Goal: Task Accomplishment & Management: Manage account settings

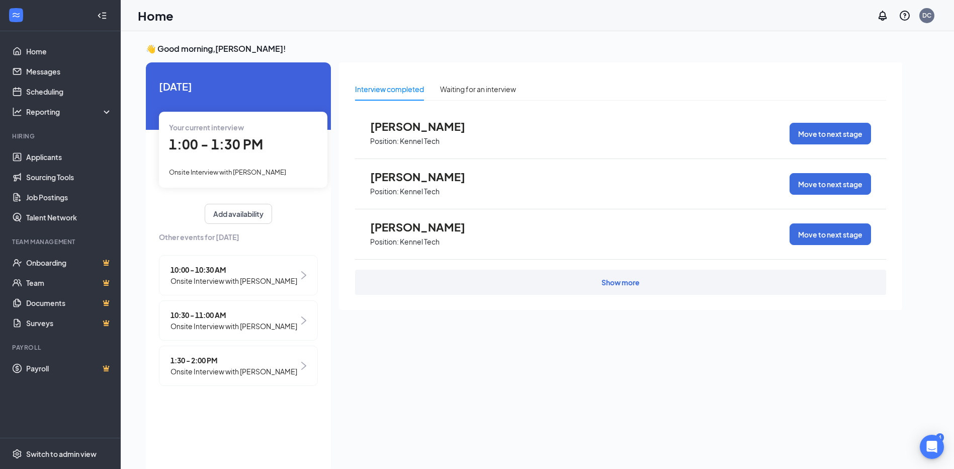
click at [229, 162] on div "Your current interview 1:00 - 1:30 PM Onsite Interview with [PERSON_NAME]" at bounding box center [243, 149] width 168 height 75
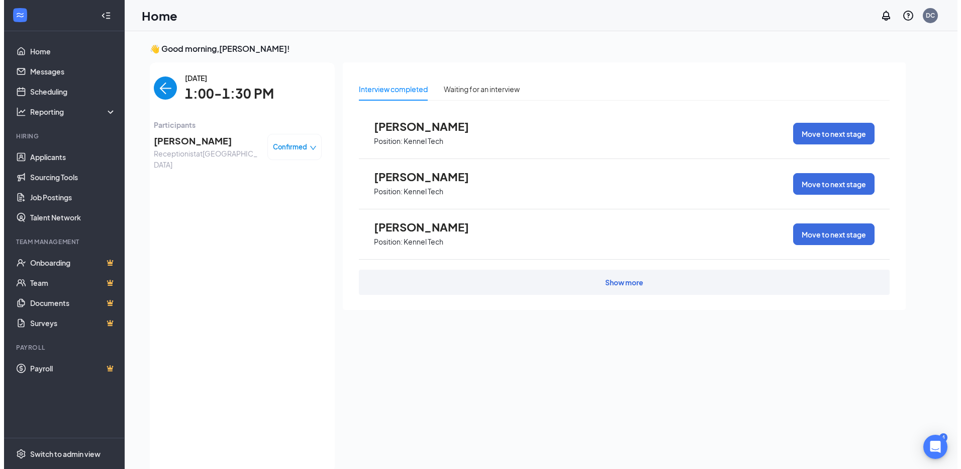
scroll to position [4, 0]
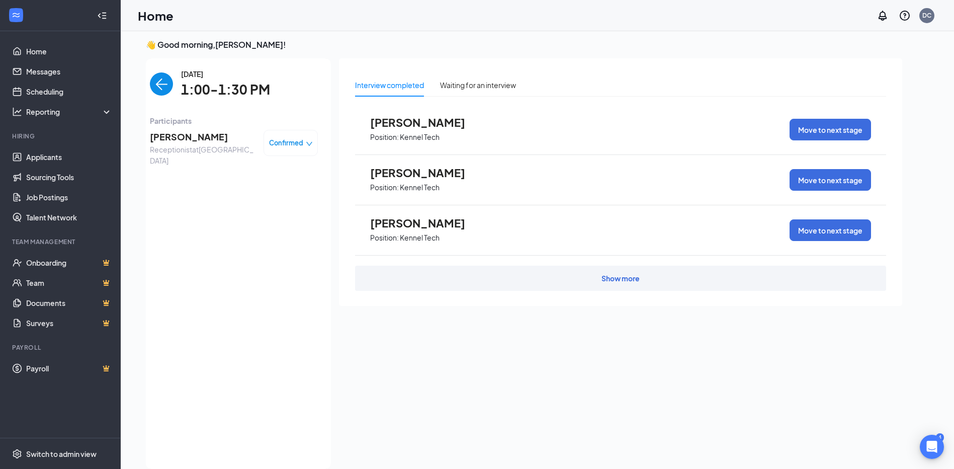
click at [194, 138] on span "Kiara Drake" at bounding box center [203, 137] width 106 height 14
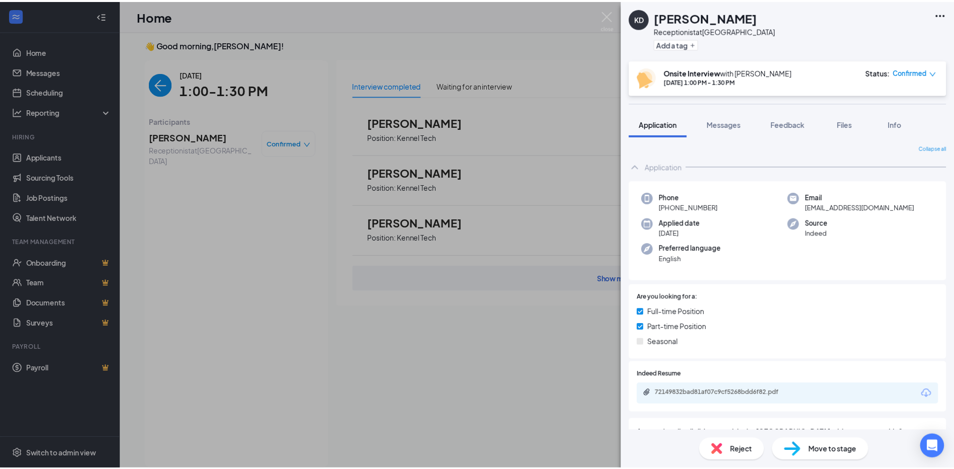
scroll to position [50, 0]
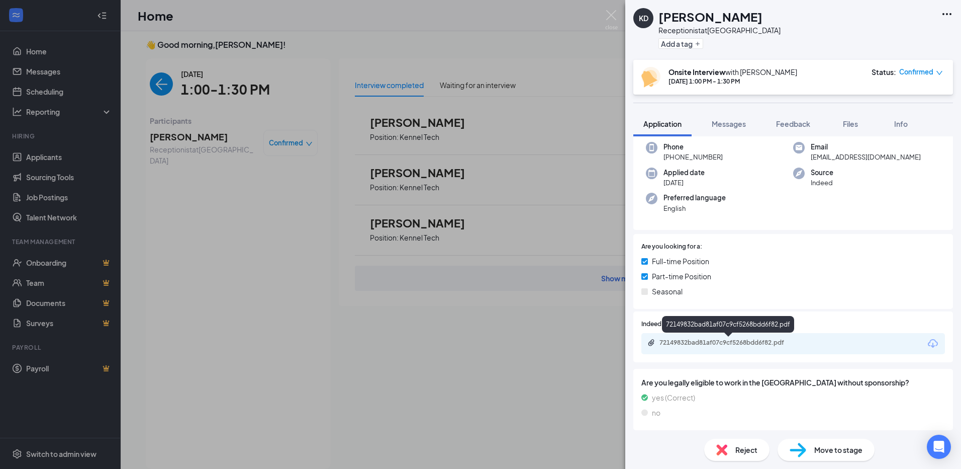
click at [765, 343] on div "72149832bad81af07c9cf5268bdd6f82.pdf" at bounding box center [730, 342] width 141 height 8
click at [602, 418] on div "KD Kiara Drake Receptionist at Arlington Add a tag Onsite Interview with David …" at bounding box center [480, 234] width 961 height 469
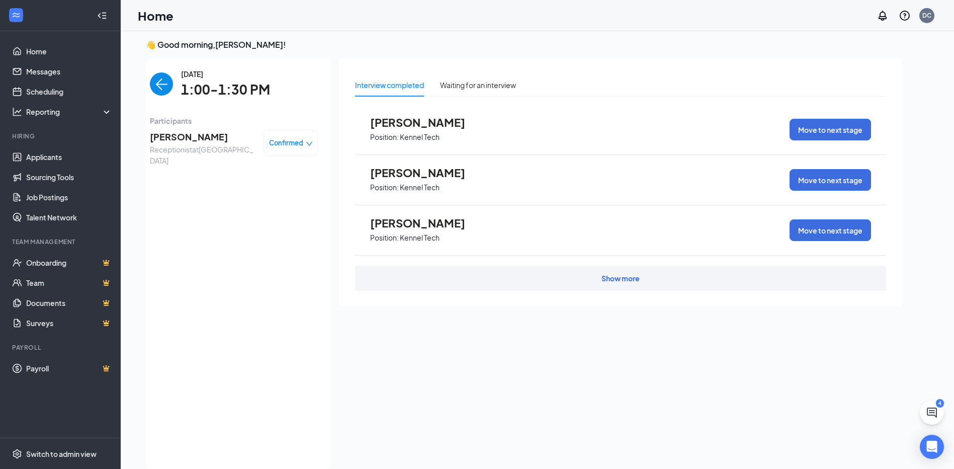
click at [602, 418] on div "Interview completed Waiting for an interview Jerod Stephens Position: Kennel Te…" at bounding box center [620, 260] width 563 height 404
